Goal: Task Accomplishment & Management: Manage account settings

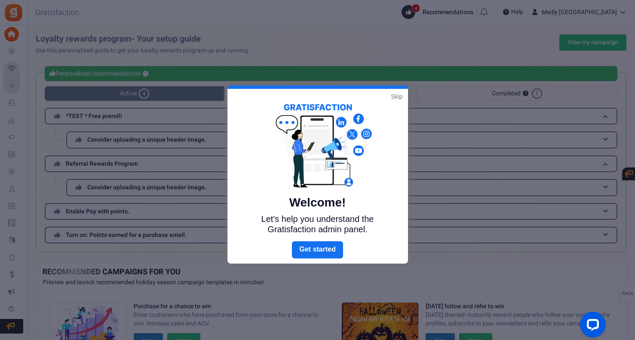
scroll to position [3, 0]
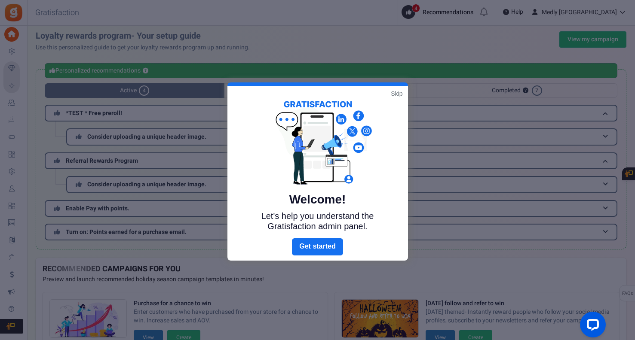
click at [395, 90] on link "Skip" at bounding box center [397, 93] width 12 height 9
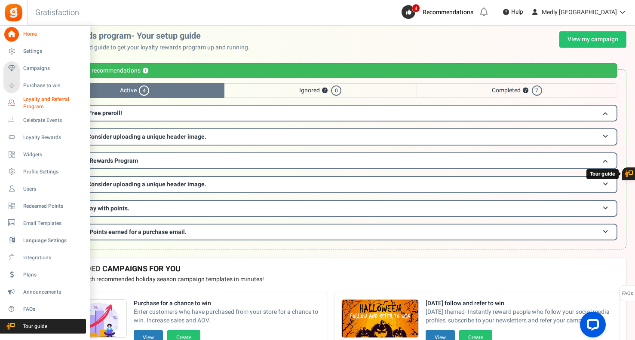
click at [35, 101] on span "Loyalty and Referral Program" at bounding box center [54, 103] width 63 height 15
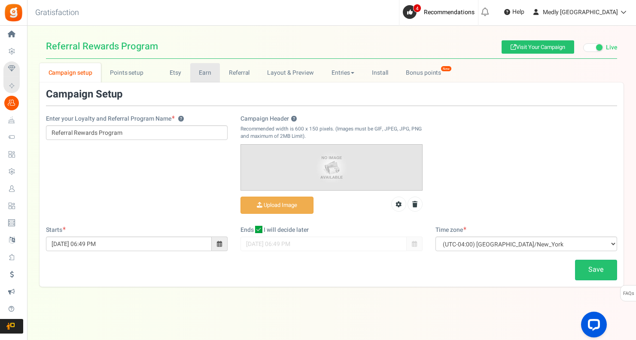
click at [201, 73] on link "Earn" at bounding box center [205, 72] width 30 height 19
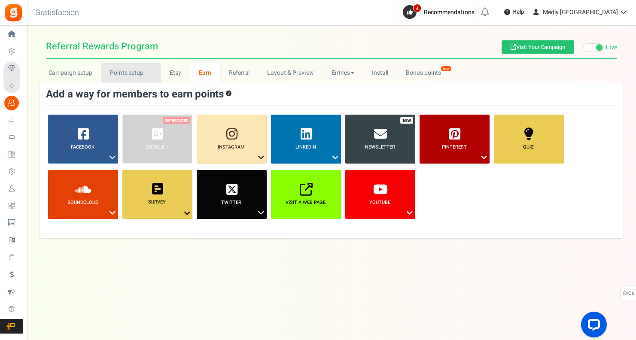
click at [128, 76] on link "Points setup New" at bounding box center [131, 72] width 60 height 19
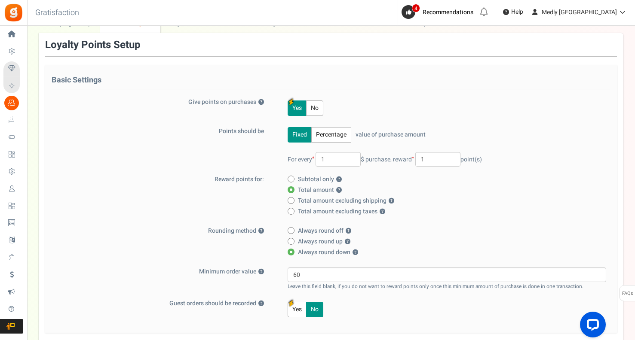
scroll to position [51, 0]
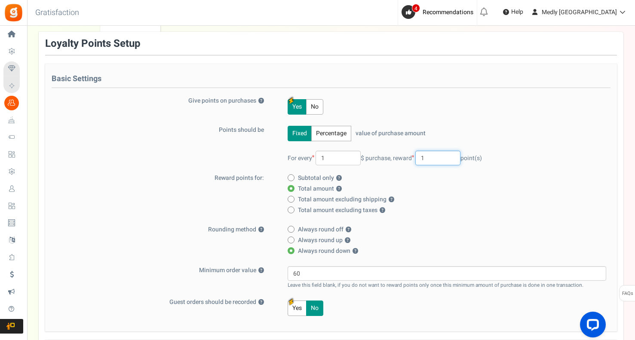
click at [437, 158] on input "1" at bounding box center [437, 158] width 45 height 15
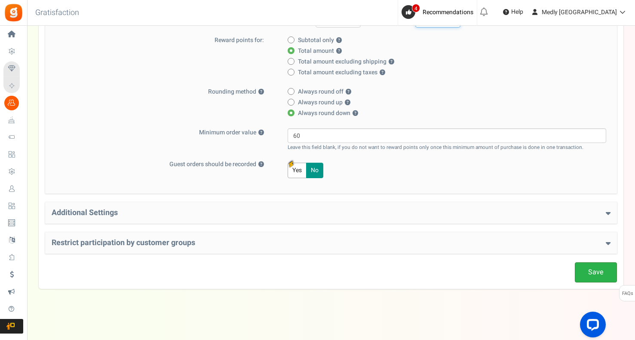
scroll to position [188, 0]
type input "10"
click at [588, 274] on link "Save" at bounding box center [596, 273] width 42 height 20
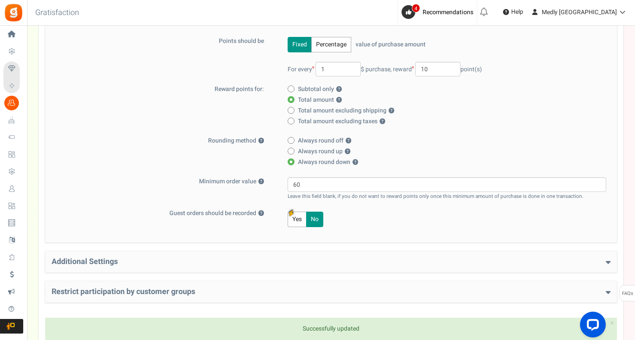
scroll to position [136, 0]
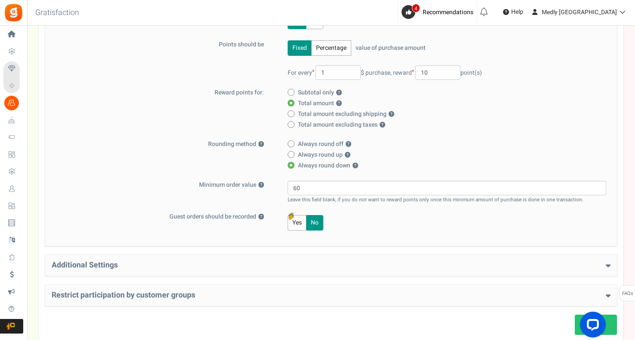
click at [292, 154] on icon at bounding box center [291, 155] width 2 height 2
click at [292, 154] on input "Always round up ?" at bounding box center [291, 156] width 6 height 6
radio input "true"
radio input "false"
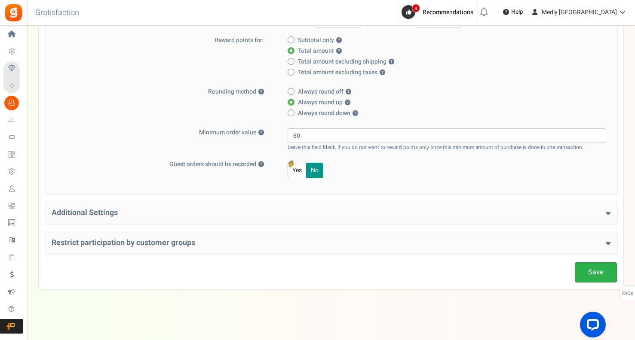
scroll to position [188, 0]
click at [598, 272] on link "Save" at bounding box center [596, 273] width 42 height 20
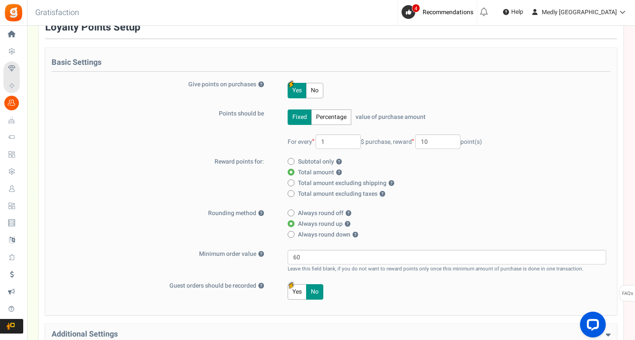
scroll to position [66, 0]
